Goal: Check status: Check status

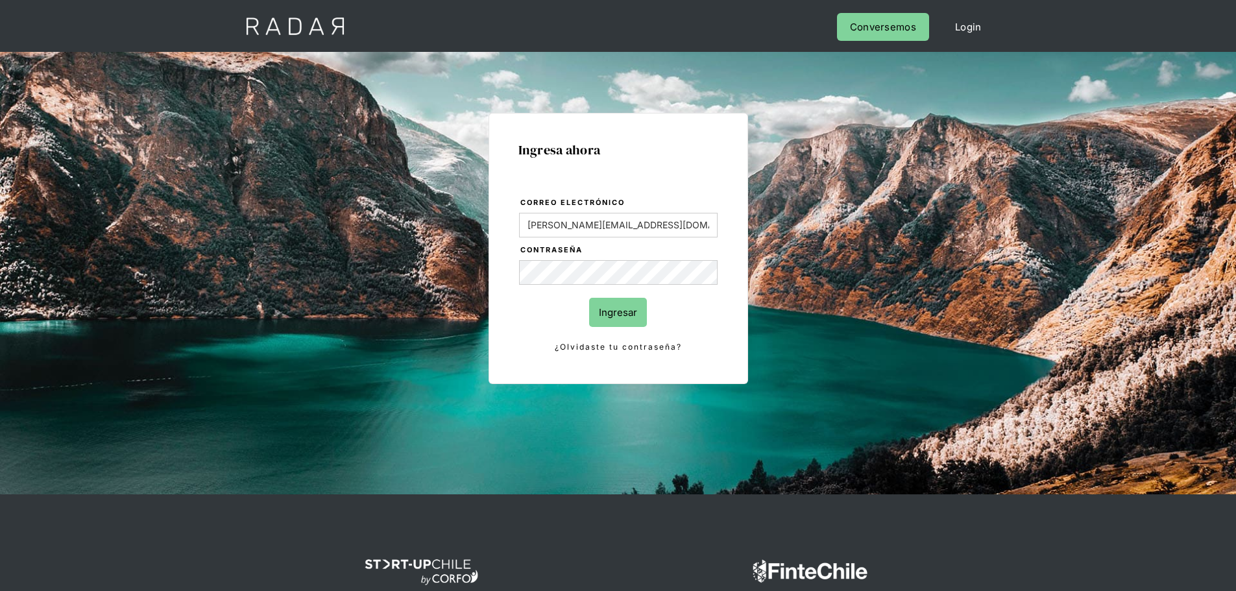
click at [625, 318] on input "Ingresar" at bounding box center [618, 312] width 58 height 29
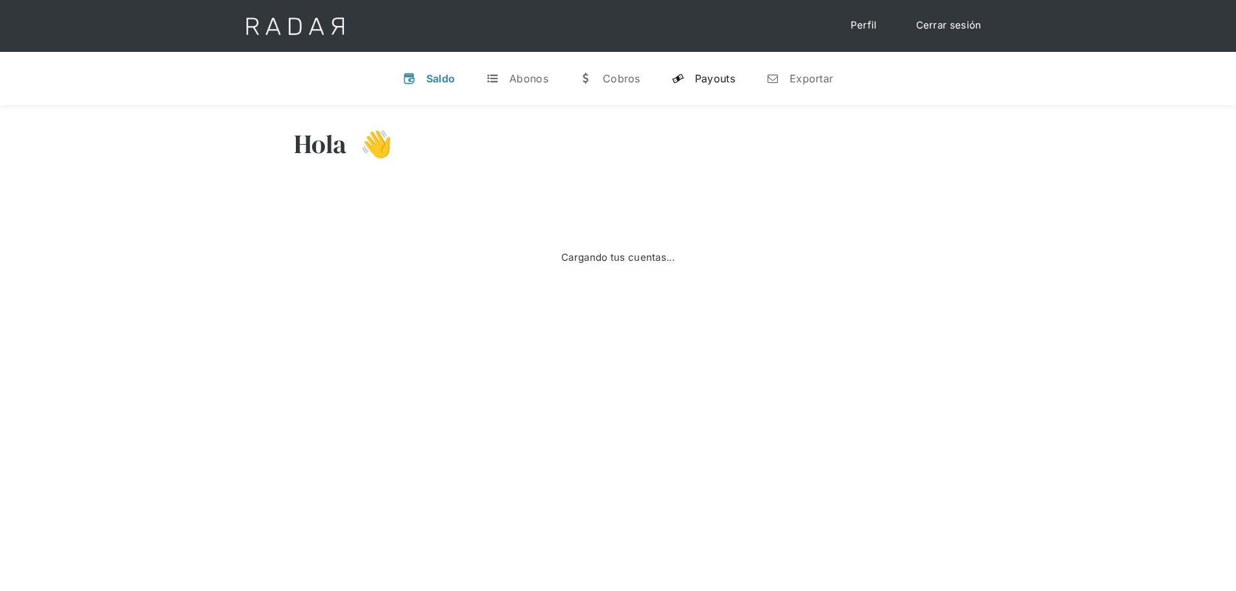
click at [702, 78] on div "Payouts" at bounding box center [715, 78] width 40 height 13
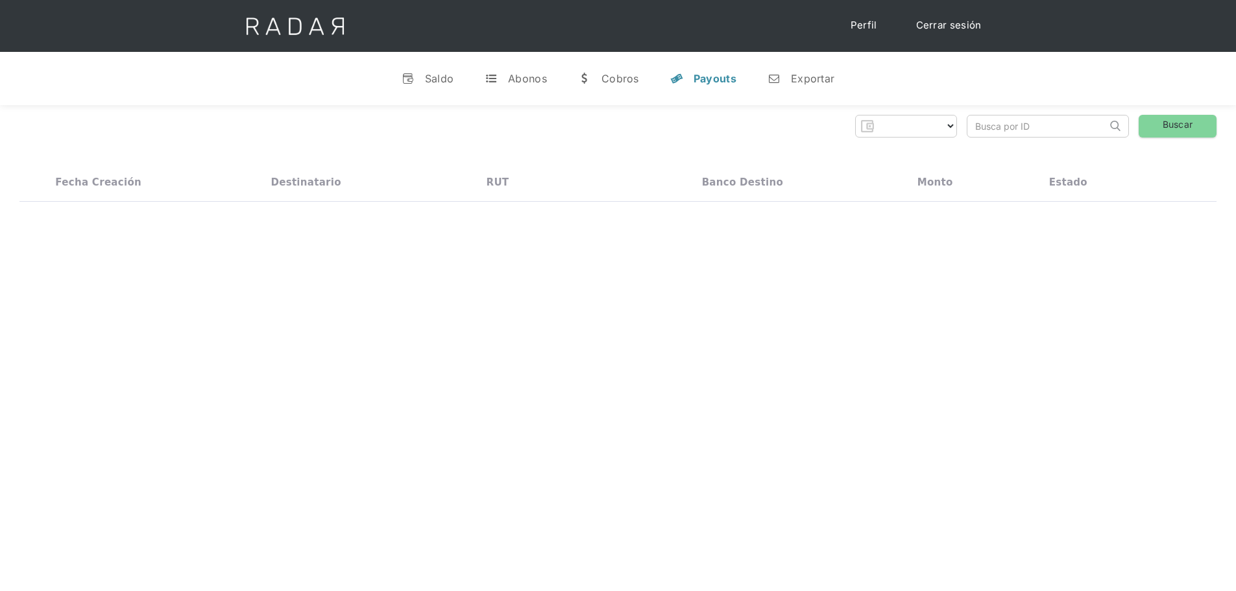
select select "prontopaga"
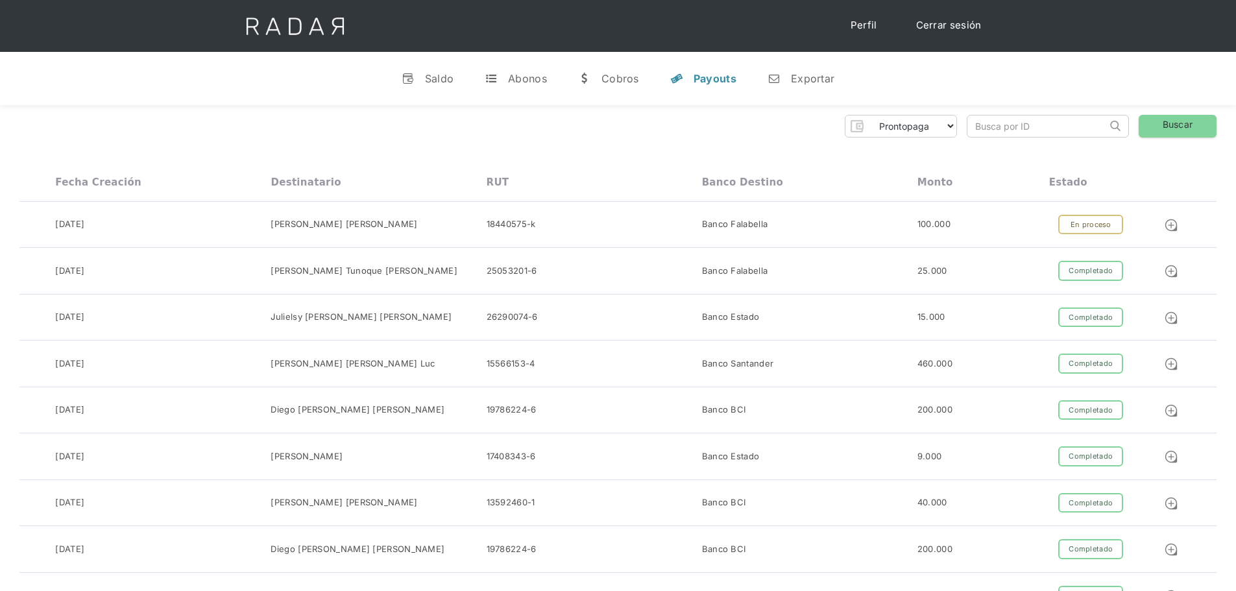
click at [1021, 118] on input "search" at bounding box center [1036, 125] width 139 height 21
paste input "b438b55a-7f28-4a87-ab84-b0b18979781c"
type input "b438b55a-7f28-4a87-ab84-b0b18979781c"
click at [1176, 130] on link "Buscar" at bounding box center [1177, 126] width 78 height 23
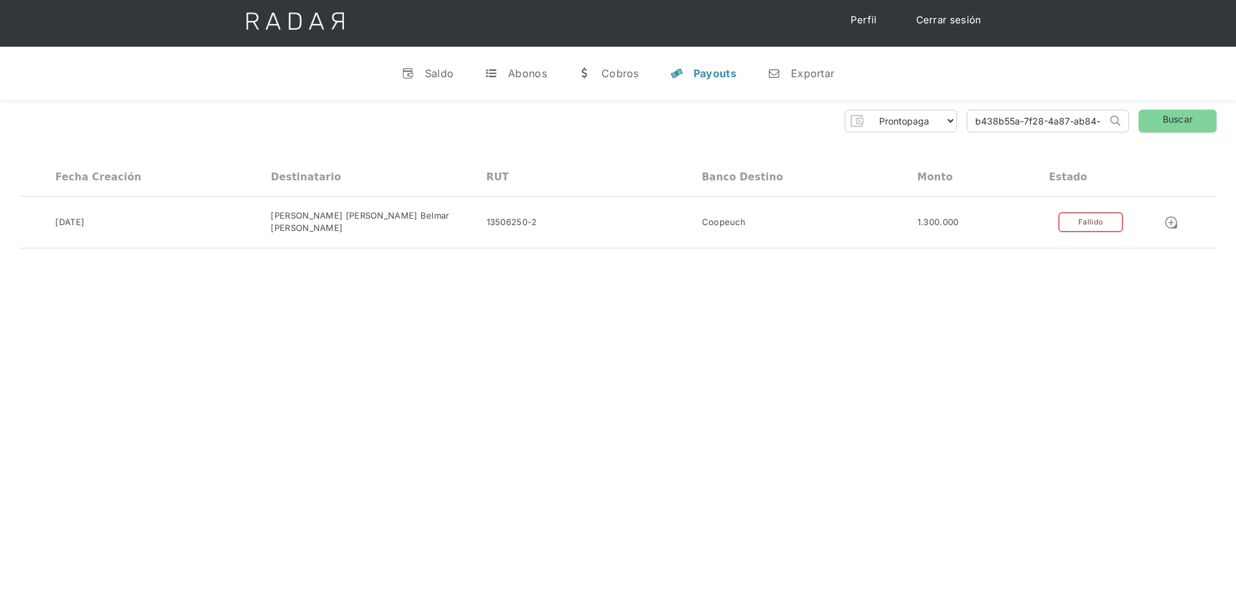
scroll to position [0, 0]
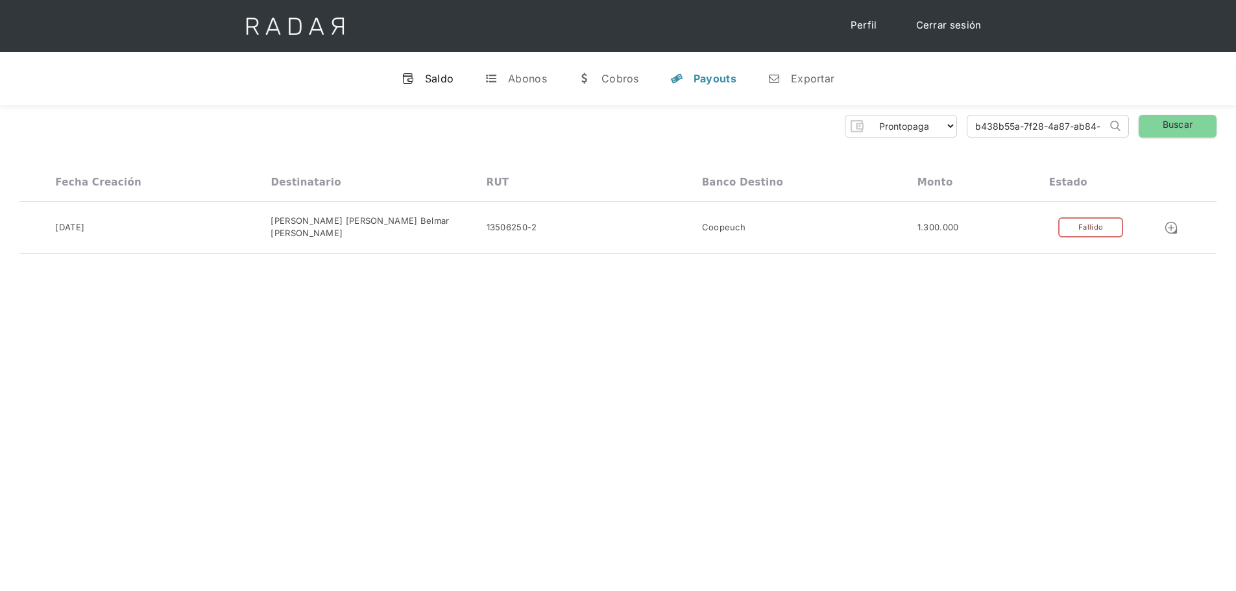
click at [447, 84] on div "Saldo" at bounding box center [439, 78] width 29 height 13
